Goal: Task Accomplishment & Management: Complete application form

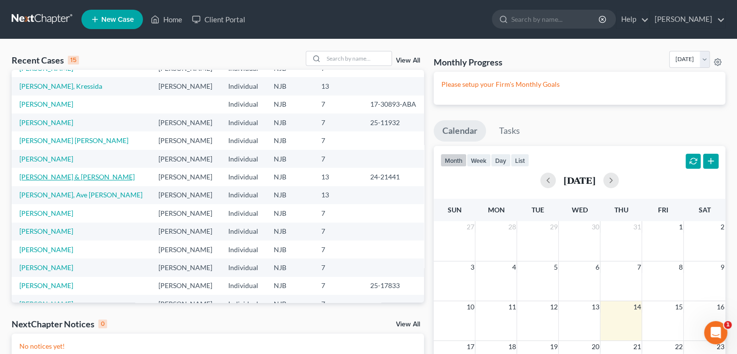
scroll to position [66, 0]
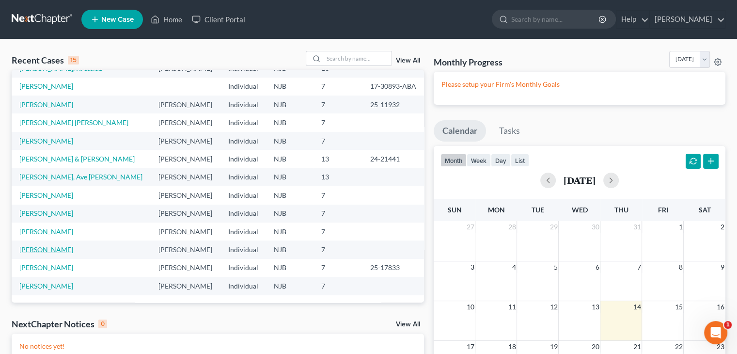
click at [61, 249] on link "[PERSON_NAME]" at bounding box center [46, 249] width 54 height 8
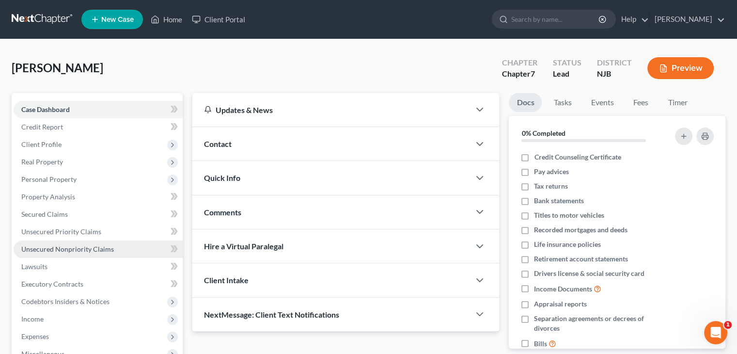
click at [64, 247] on span "Unsecured Nonpriority Claims" at bounding box center [67, 249] width 93 height 8
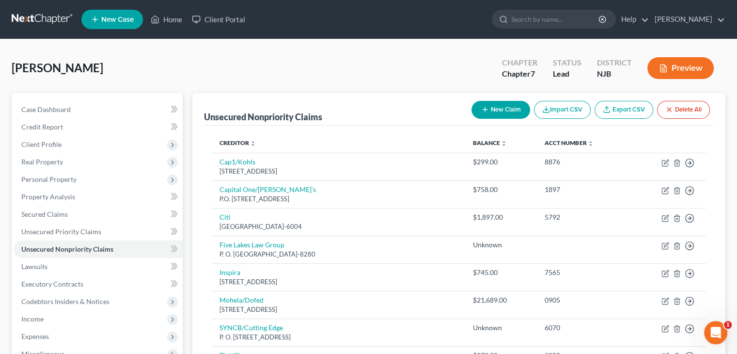
click at [505, 107] on button "New Claim" at bounding box center [501, 110] width 59 height 18
select select "0"
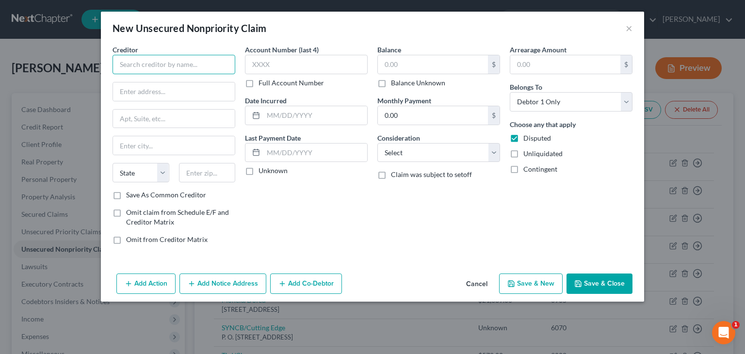
click at [147, 62] on input "text" at bounding box center [173, 64] width 123 height 19
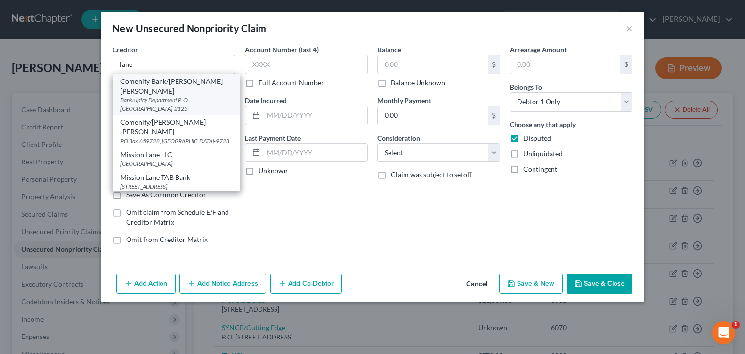
click at [176, 80] on div "Comenity Bank/[PERSON_NAME] [PERSON_NAME]" at bounding box center [176, 86] width 112 height 19
type input "Comenity Bank/[PERSON_NAME] [PERSON_NAME]"
type input "Bankruptcy Department"
type input "P. O. Box 182125"
type input "Columbus"
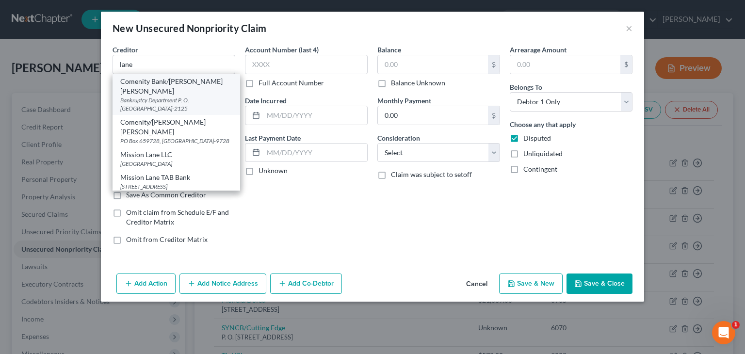
type input "43218-2125"
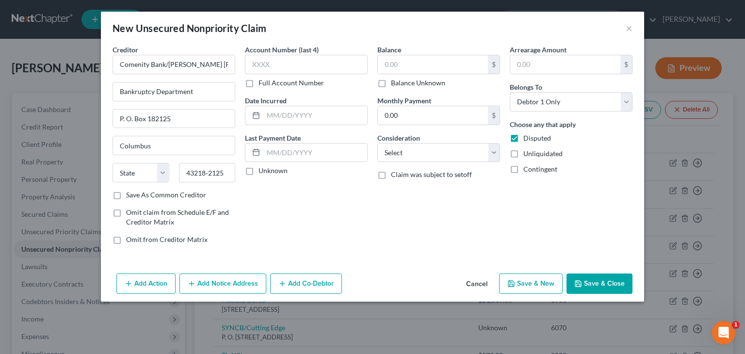
click at [258, 171] on label "Unknown" at bounding box center [272, 171] width 29 height 10
click at [262, 171] on input "Unknown" at bounding box center [265, 169] width 6 height 6
checkbox input "true"
click at [399, 68] on input "text" at bounding box center [433, 64] width 110 height 18
type input "41."
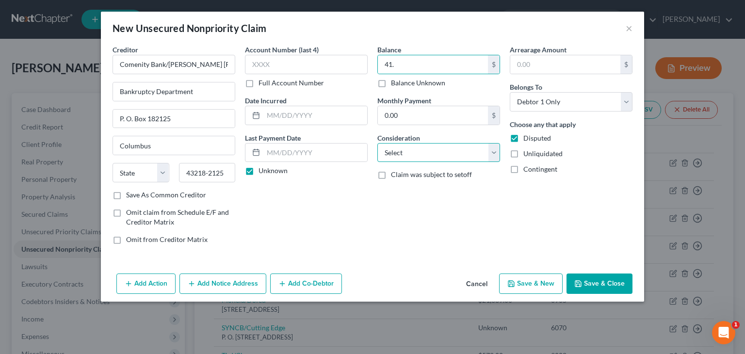
click at [495, 152] on select "Select Cable / Satellite Services Collection Agency Credit Card Debt Debt Couns…" at bounding box center [438, 152] width 123 height 19
select select "2"
click at [377, 143] on select "Select Cable / Satellite Services Collection Agency Credit Card Debt Debt Couns…" at bounding box center [438, 152] width 123 height 19
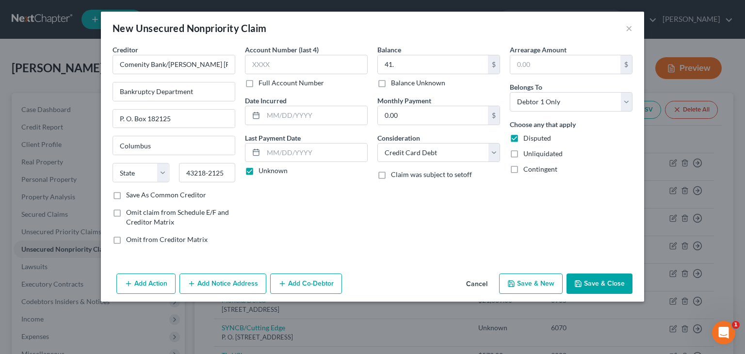
click at [614, 282] on button "Save & Close" at bounding box center [599, 283] width 66 height 20
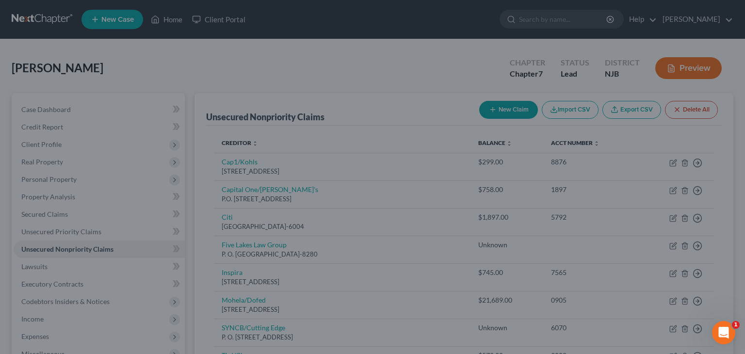
type input "41.00"
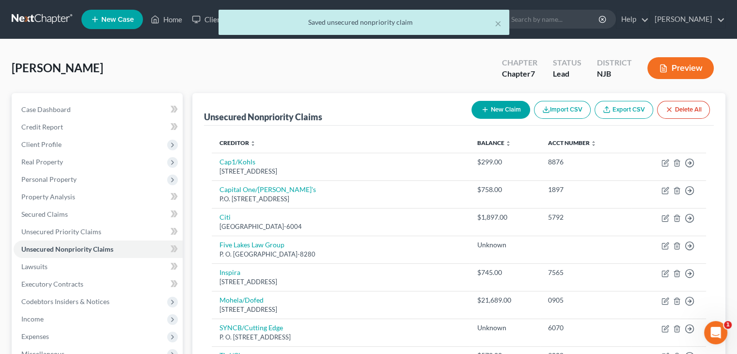
click at [496, 105] on button "New Claim" at bounding box center [501, 110] width 59 height 18
select select "0"
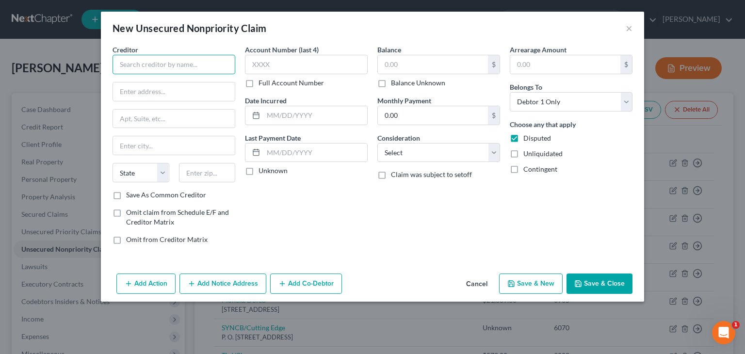
click at [140, 70] on input "text" at bounding box center [173, 64] width 123 height 19
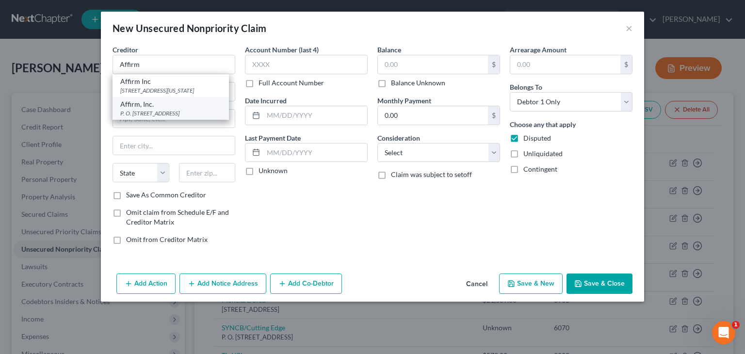
click at [129, 117] on div "P. O. [STREET_ADDRESS]" at bounding box center [170, 113] width 101 height 8
type input "Affirm, Inc."
type input "P. O. Box 31293"
type input "[GEOGRAPHIC_DATA]"
select select "46"
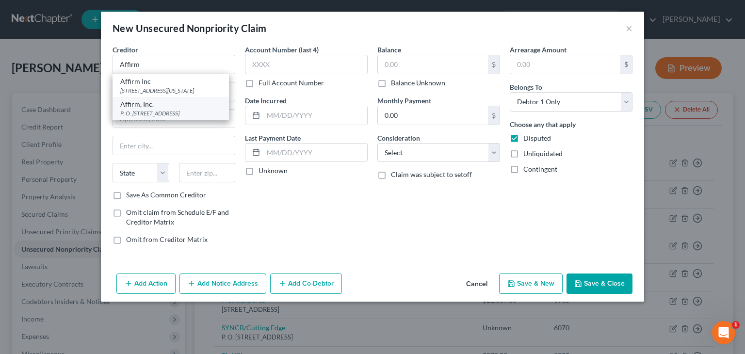
type input "84131"
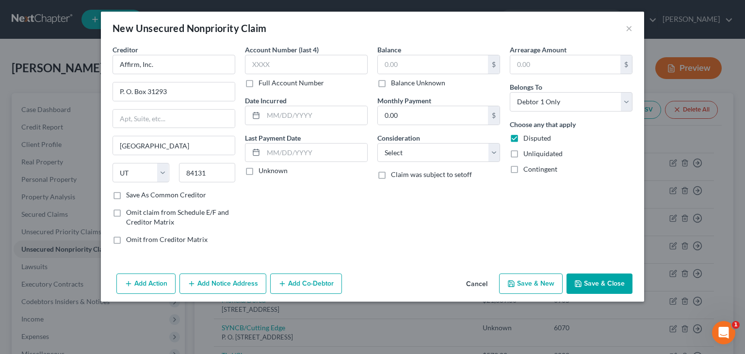
click at [258, 172] on label "Unknown" at bounding box center [272, 171] width 29 height 10
click at [262, 172] on input "Unknown" at bounding box center [265, 169] width 6 height 6
checkbox input "true"
click at [392, 69] on input "text" at bounding box center [433, 64] width 110 height 18
type input "91.46"
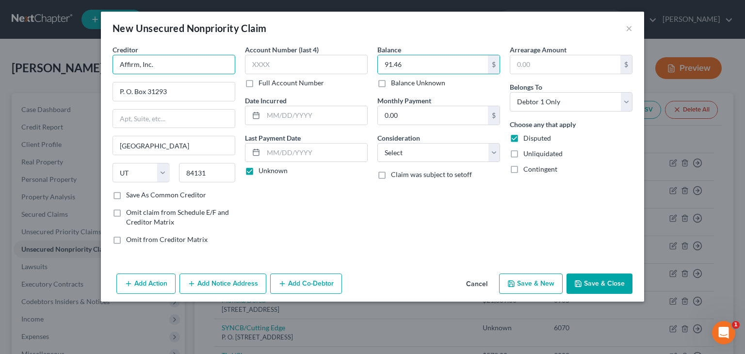
click at [158, 63] on input "Affirm, Inc." at bounding box center [173, 64] width 123 height 19
type input "Affirm, Inc./Walmart"
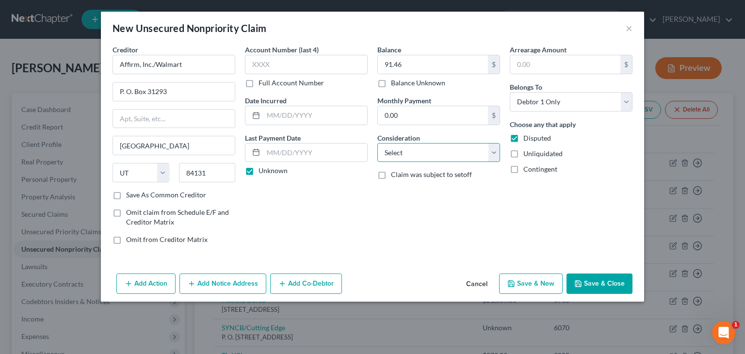
click at [495, 150] on select "Select Cable / Satellite Services Collection Agency Credit Card Debt Debt Couns…" at bounding box center [438, 152] width 123 height 19
select select "10"
click at [377, 143] on select "Select Cable / Satellite Services Collection Agency Credit Card Debt Debt Couns…" at bounding box center [438, 152] width 123 height 19
click at [615, 284] on button "Save & Close" at bounding box center [599, 283] width 66 height 20
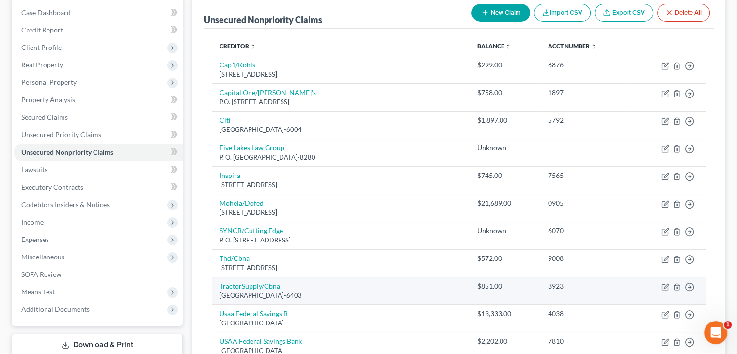
scroll to position [289, 0]
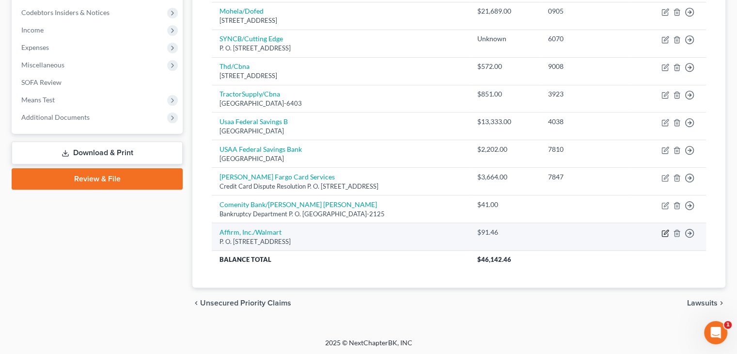
click at [667, 230] on icon "button" at bounding box center [666, 232] width 4 height 4
select select "46"
select select "10"
select select "0"
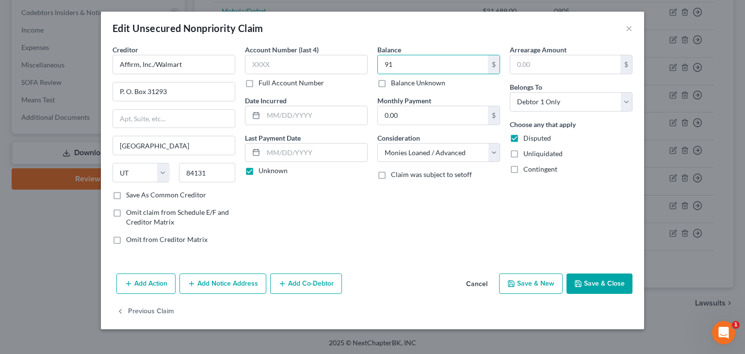
click at [595, 284] on button "Save & Close" at bounding box center [599, 283] width 66 height 20
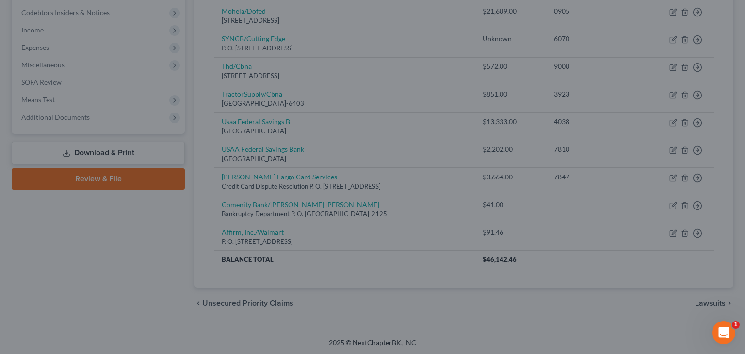
type input "91.00"
type input "0"
